Goal: Task Accomplishment & Management: Manage account settings

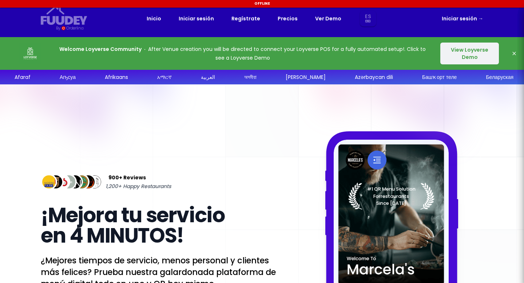
select select "es"
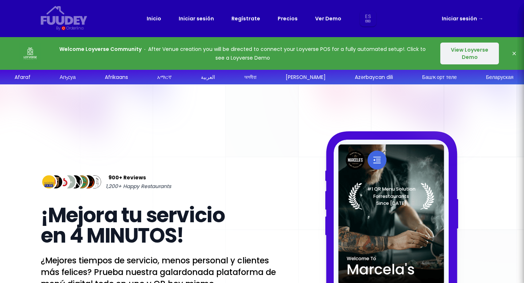
select select "es"
click at [289, 20] on link "Precios" at bounding box center [288, 18] width 20 height 9
select select "es"
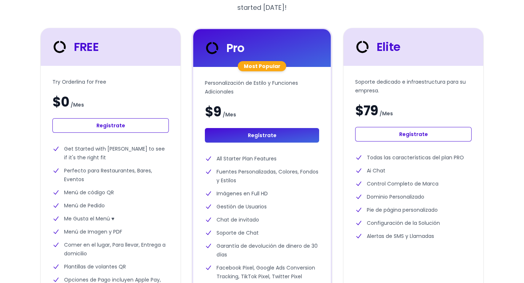
scroll to position [208, 0]
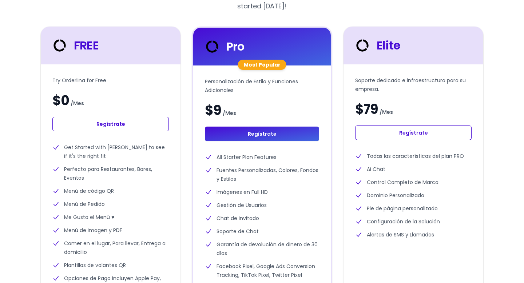
select select "es"
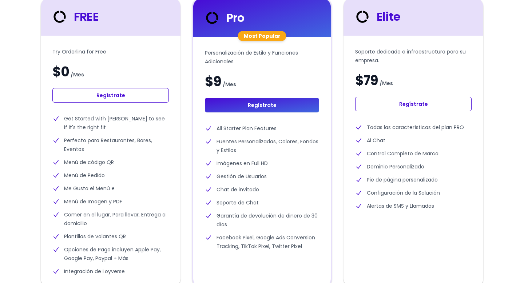
scroll to position [256, 0]
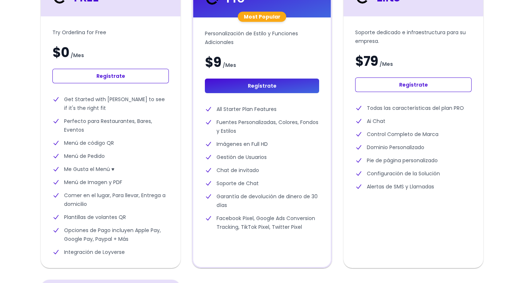
click at [103, 75] on link "Regístrate" at bounding box center [110, 76] width 117 height 15
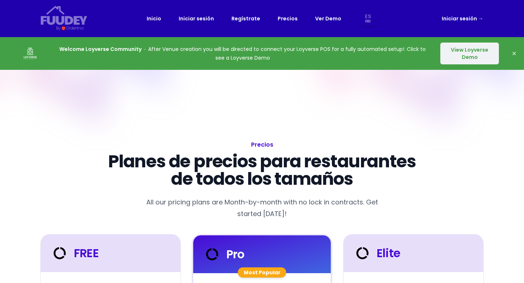
select select "es"
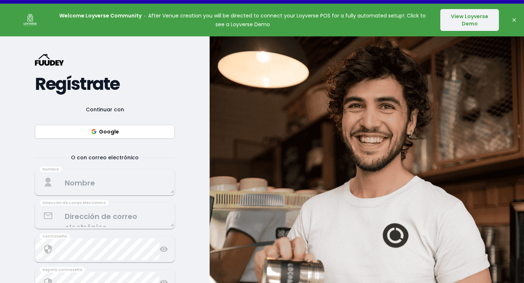
scroll to position [35, 0]
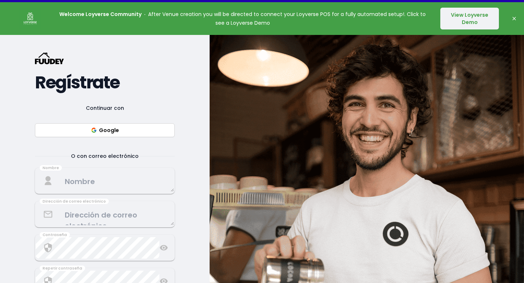
select select "es"
click at [85, 195] on div "Continuar con Google O con correo electrónico Nombre Dirección de correo electr…" at bounding box center [105, 221] width 140 height 235
click at [107, 192] on textarea at bounding box center [105, 180] width 138 height 21
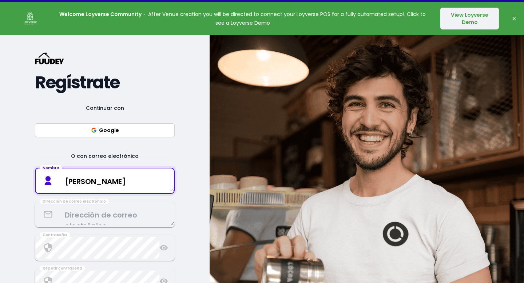
type textarea "[PERSON_NAME]"
click at [98, 210] on textarea at bounding box center [105, 214] width 138 height 21
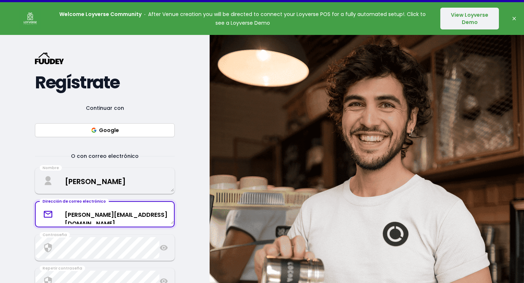
type textarea "[PERSON_NAME][EMAIL_ADDRESS][DOMAIN_NAME]"
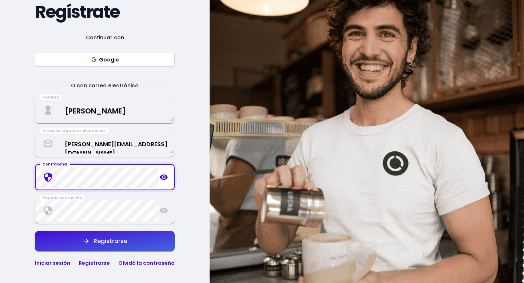
scroll to position [107, 0]
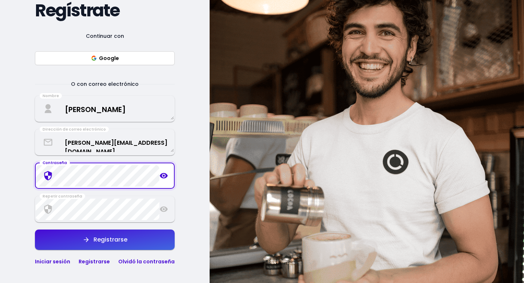
click at [166, 176] on icon at bounding box center [164, 175] width 8 height 5
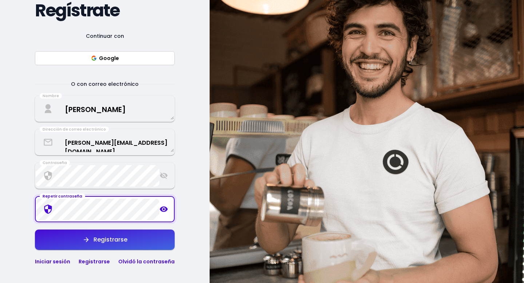
click at [90, 243] on div "Registrarse" at bounding box center [109, 240] width 38 height 6
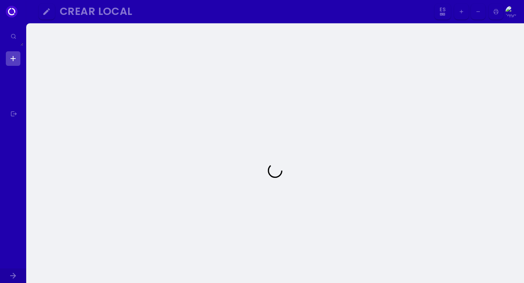
select select "es"
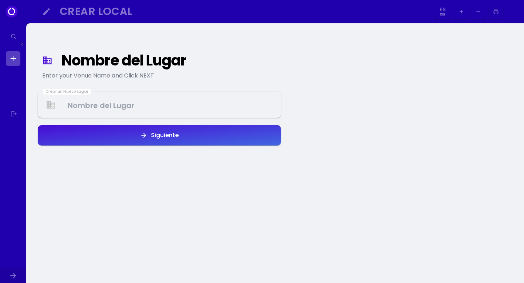
click at [13, 67] on ul at bounding box center [13, 115] width 15 height 128
click at [10, 59] on link at bounding box center [13, 58] width 15 height 15
select select "es"
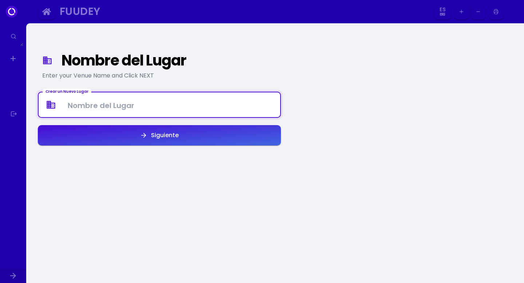
click at [80, 110] on Venue at bounding box center [160, 104] width 242 height 21
type Venue "Koffee [PERSON_NAME]"
click at [119, 143] on button "Siguiente" at bounding box center [159, 135] width 243 height 20
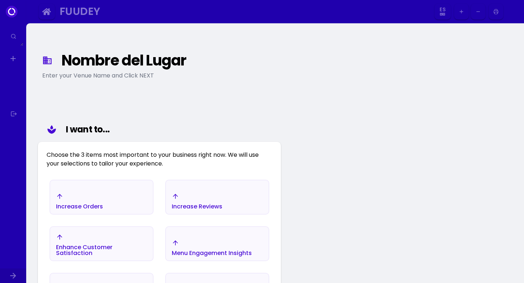
click at [438, 15] on select "Es En Aa Ab Af Am Ar As Ay Az Ba Be Bg Bh Bi Bn Bo Br Ca Co Cs Cy Da De Dz El E…" at bounding box center [442, 12] width 13 height 16
select select "en"
click at [444, 15] on select "Es En Aa Ab Af Am Ar As Ay Az Ba Be Bg Bh Bi Bn Bo Br Ca Co Cs Cy Da De Dz El E…" at bounding box center [442, 12] width 13 height 16
select select "es"
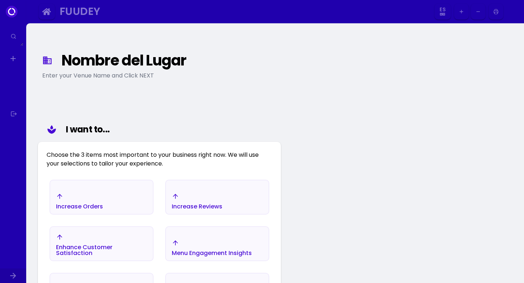
select select "es"
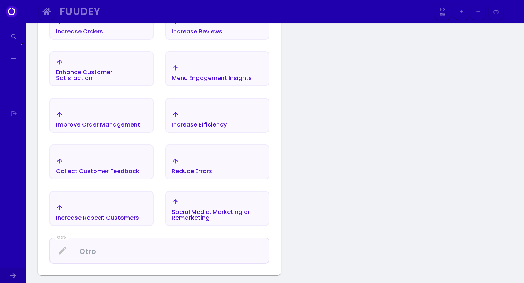
scroll to position [185, 0]
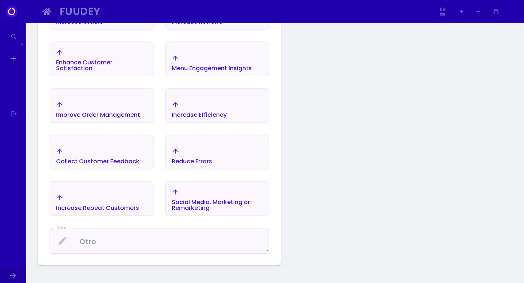
click at [126, 163] on div "Collect Customer Feedback" at bounding box center [97, 162] width 83 height 6
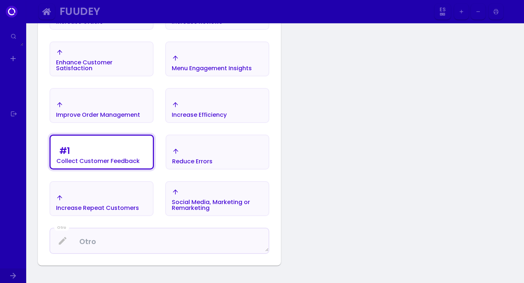
click at [126, 196] on div "Increase Repeat Customers" at bounding box center [97, 202] width 83 height 17
click at [247, 189] on div "Social Media, Marketing or Remarketing" at bounding box center [217, 200] width 91 height 23
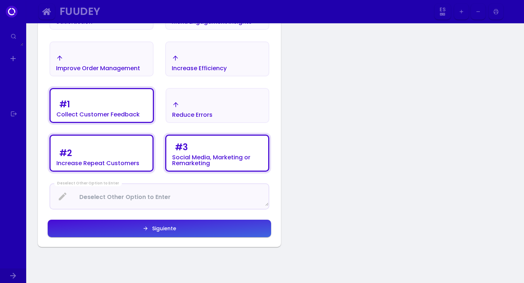
scroll to position [239, 0]
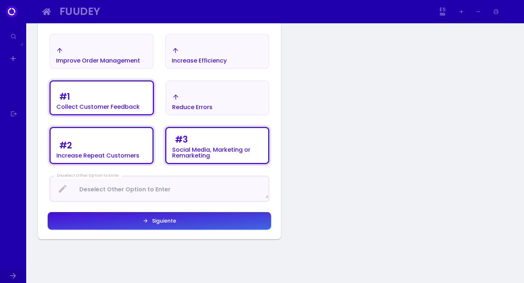
click at [200, 220] on button "Siguiente" at bounding box center [160, 220] width 224 height 17
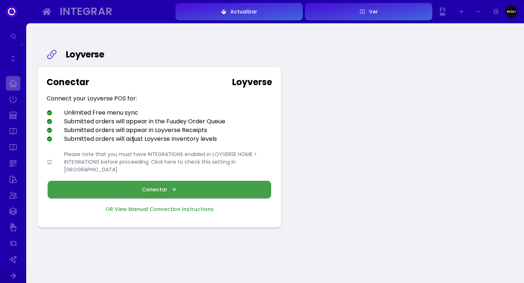
click at [12, 81] on link at bounding box center [13, 83] width 15 height 15
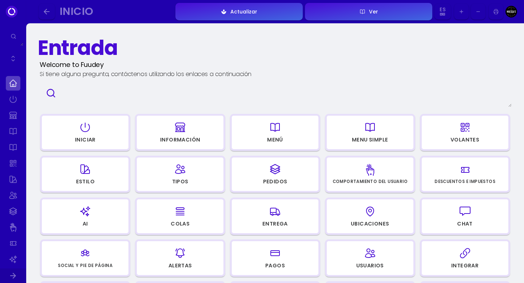
scroll to position [23, 0]
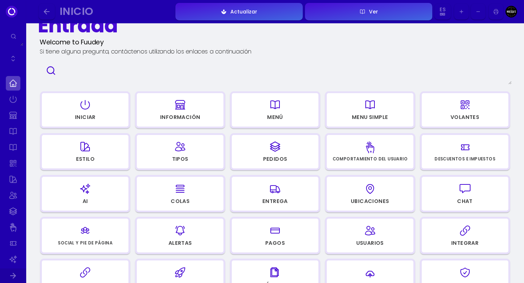
click at [293, 102] on div "button" at bounding box center [275, 104] width 80 height 17
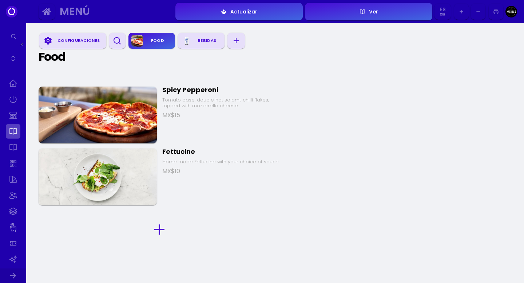
scroll to position [78, 0]
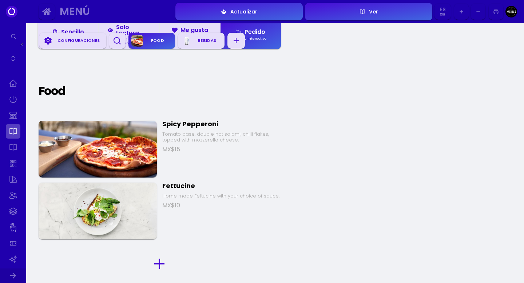
click at [174, 120] on div "Spicy Pepperoni" at bounding box center [221, 124] width 118 height 8
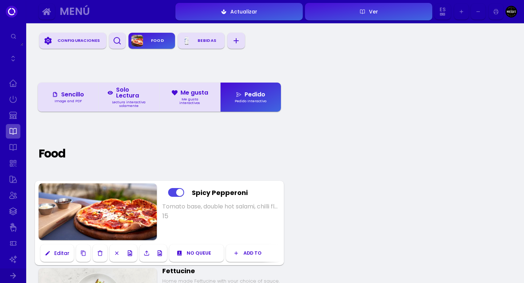
scroll to position [0, 0]
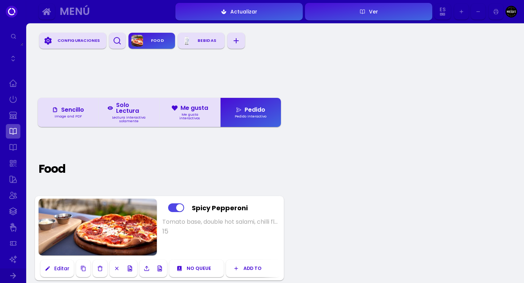
click at [11, 83] on link at bounding box center [13, 83] width 15 height 15
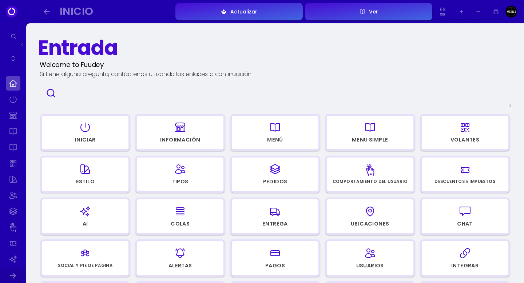
click at [368, 134] on icon "button" at bounding box center [371, 127] width 12 height 36
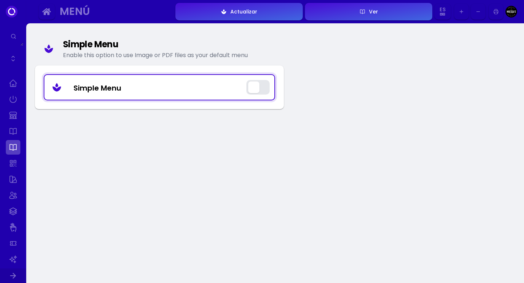
click at [272, 86] on Menu "Simple Menu" at bounding box center [159, 87] width 230 height 21
click at [261, 85] on button "button" at bounding box center [258, 87] width 23 height 15
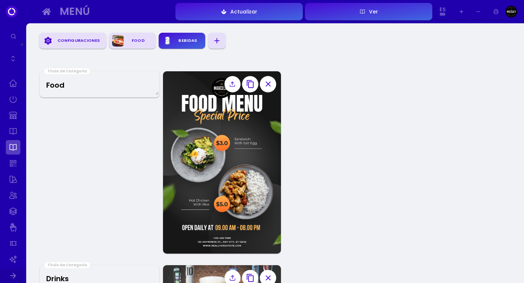
click at [15, 83] on link at bounding box center [13, 83] width 15 height 15
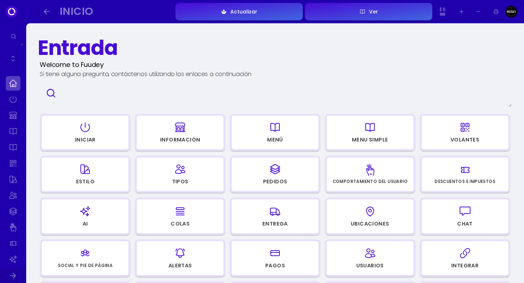
click at [299, 129] on div "button" at bounding box center [275, 127] width 80 height 17
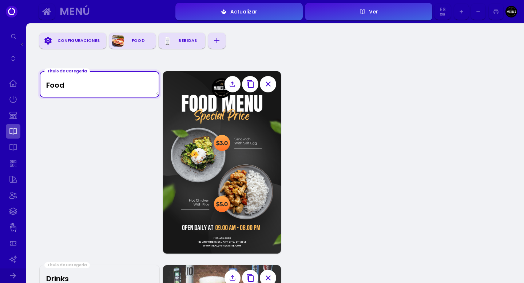
click at [75, 88] on Title "Food" at bounding box center [99, 84] width 118 height 21
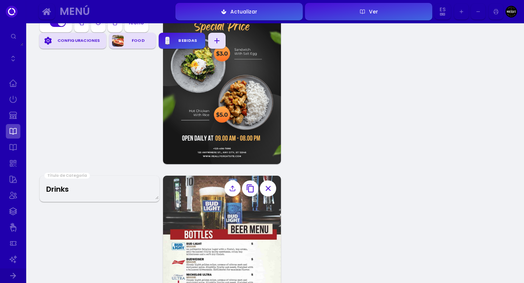
scroll to position [147, 0]
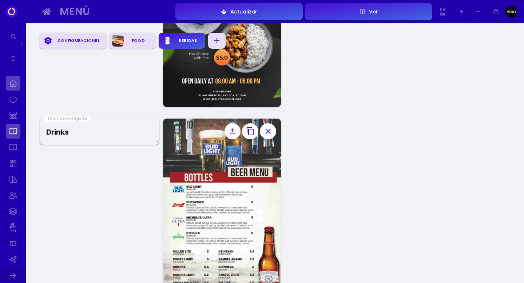
click at [10, 83] on link at bounding box center [13, 83] width 15 height 15
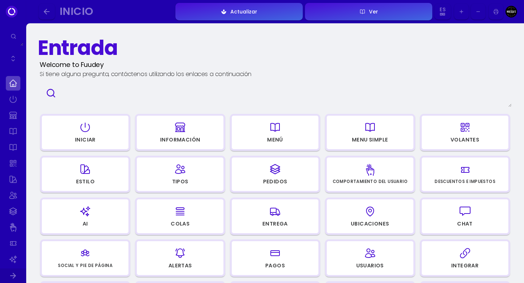
click at [296, 139] on div "Menú" at bounding box center [275, 141] width 86 height 10
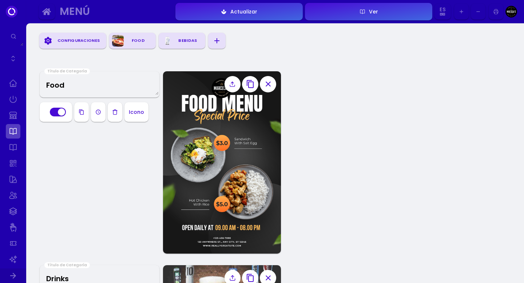
click at [15, 36] on icon at bounding box center [14, 37] width 6 height 6
click at [14, 14] on icon at bounding box center [12, 12] width 12 height 12
click at [84, 46] on div "Configuraciones" at bounding box center [79, 40] width 50 height 11
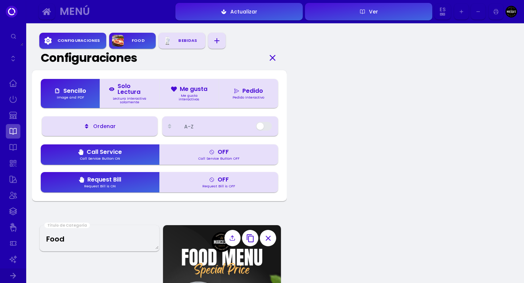
click at [178, 40] on div "Bebidas" at bounding box center [187, 40] width 29 height 11
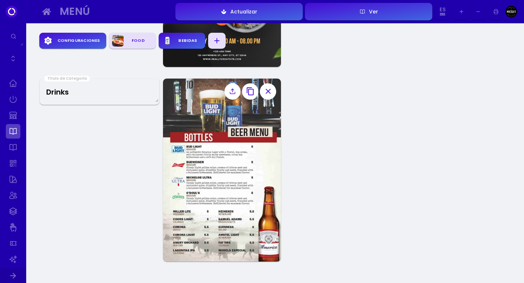
click at [137, 39] on div "Food" at bounding box center [138, 40] width 29 height 11
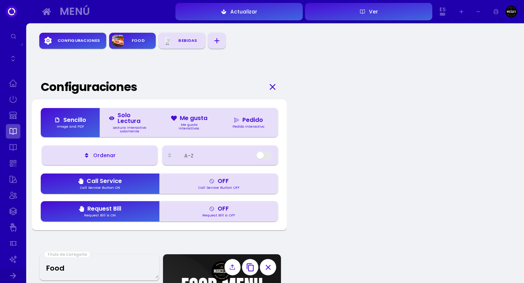
click at [271, 11] on button "Actualizar" at bounding box center [239, 11] width 127 height 17
